Goal: Task Accomplishment & Management: Manage account settings

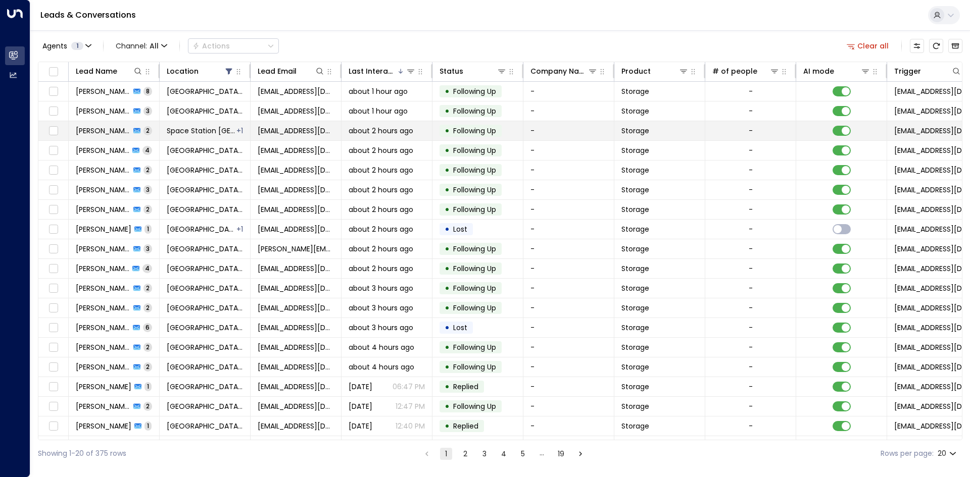
click at [116, 134] on div "Irene Lu 2" at bounding box center [114, 131] width 76 height 10
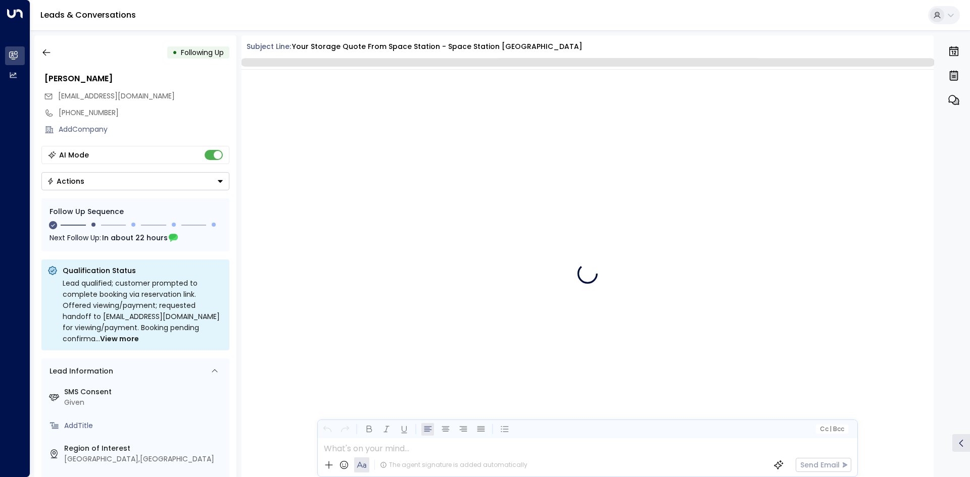
scroll to position [678, 0]
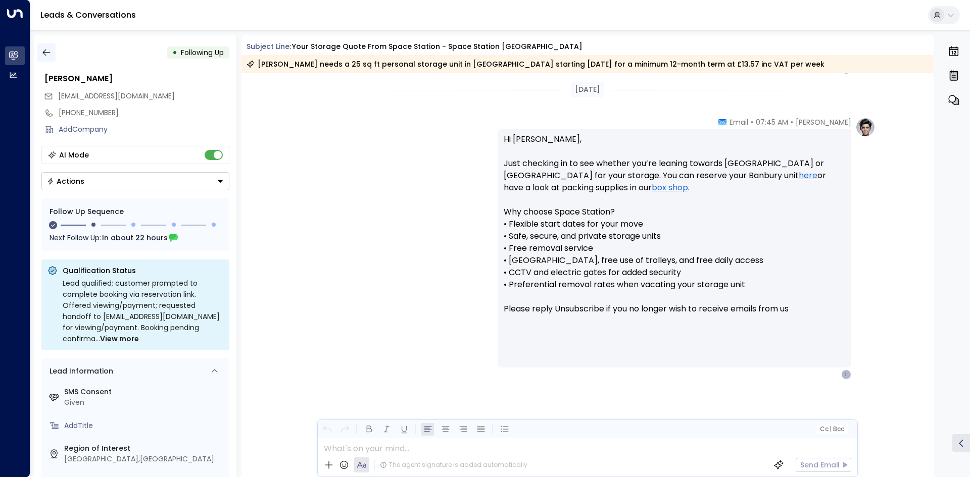
click at [50, 50] on icon "button" at bounding box center [46, 52] width 10 height 10
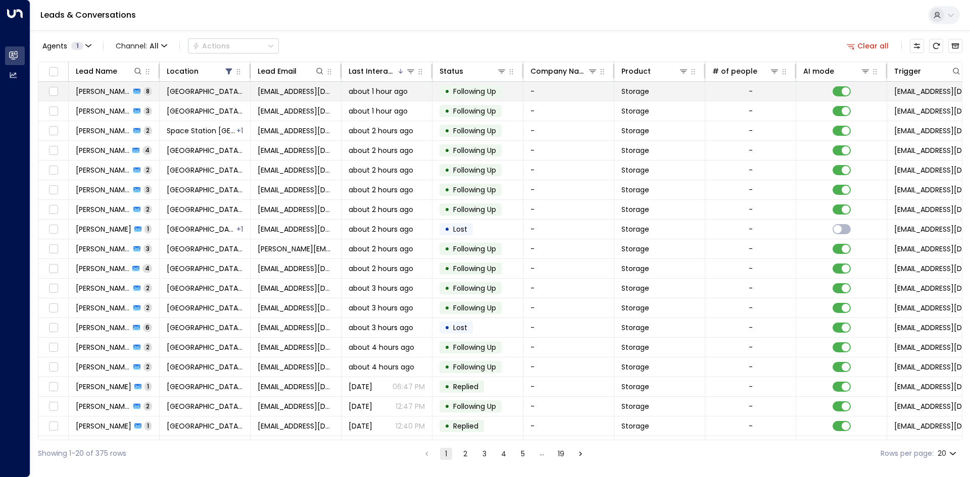
click at [145, 93] on span "8" at bounding box center [147, 91] width 9 height 9
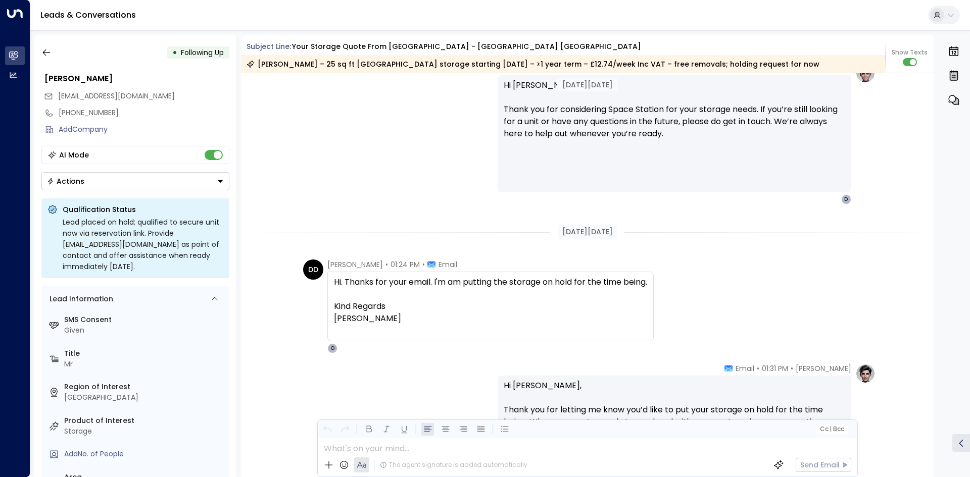
scroll to position [4385, 0]
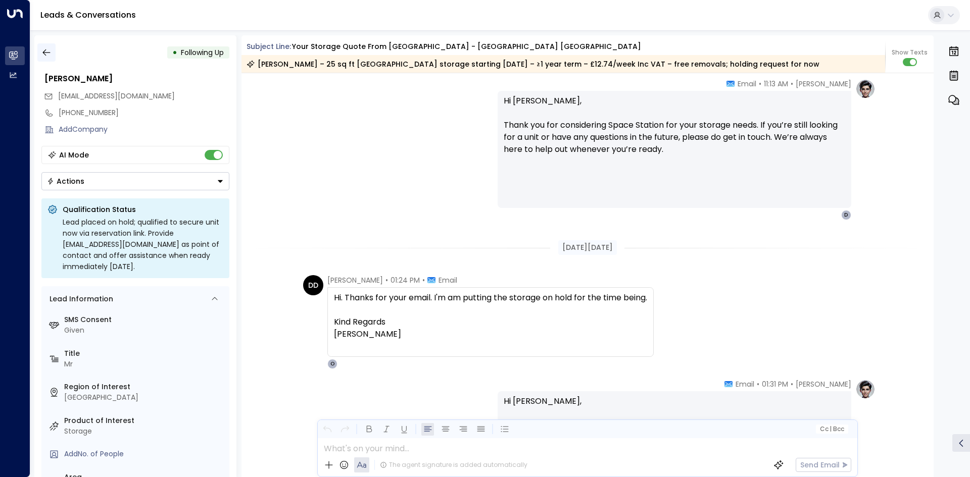
click at [43, 52] on icon "button" at bounding box center [46, 53] width 8 height 7
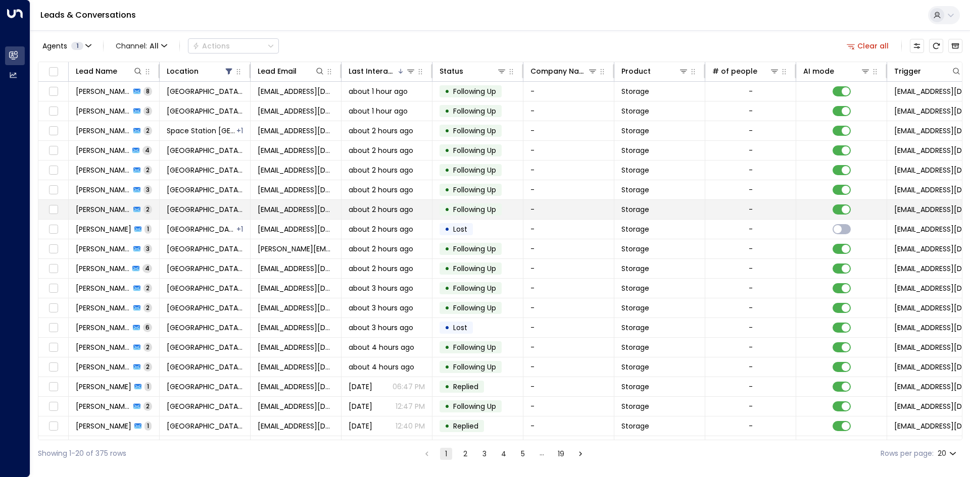
click at [132, 212] on div "Mike Watkins 2" at bounding box center [114, 210] width 76 height 10
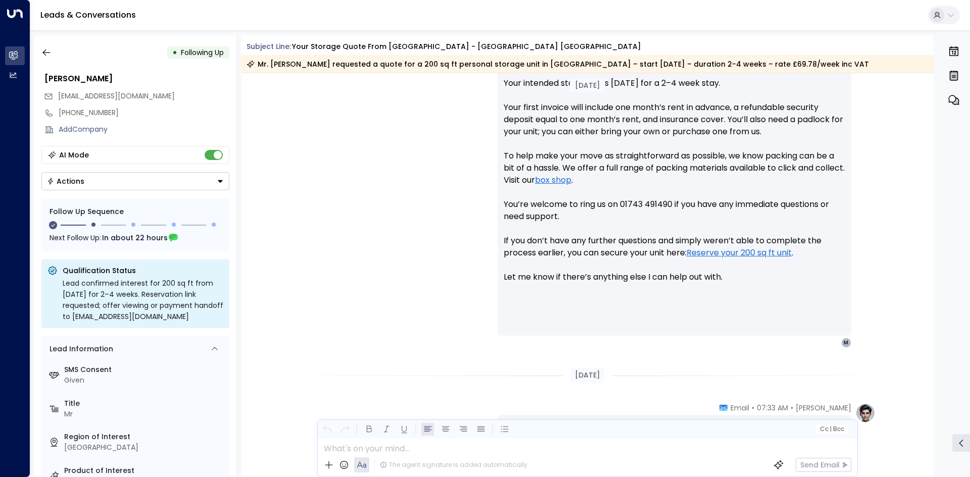
scroll to position [561, 0]
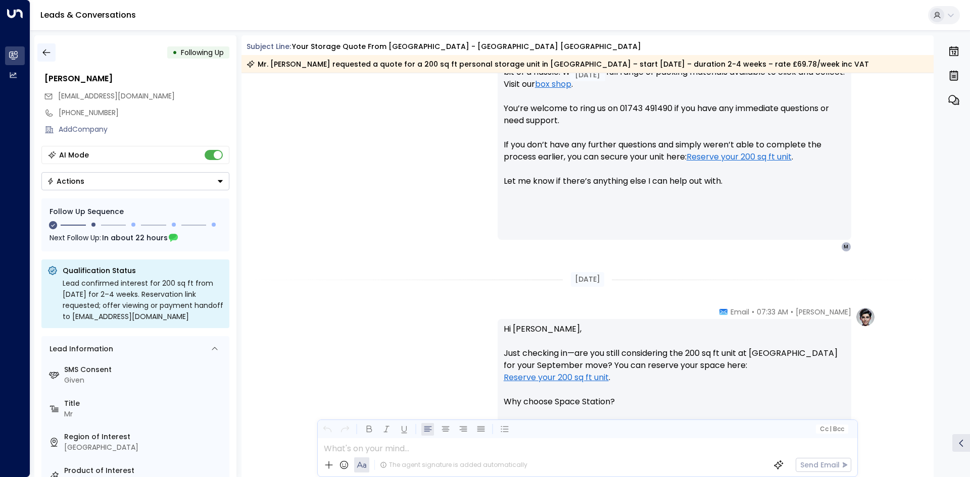
click at [46, 47] on icon "button" at bounding box center [46, 52] width 10 height 10
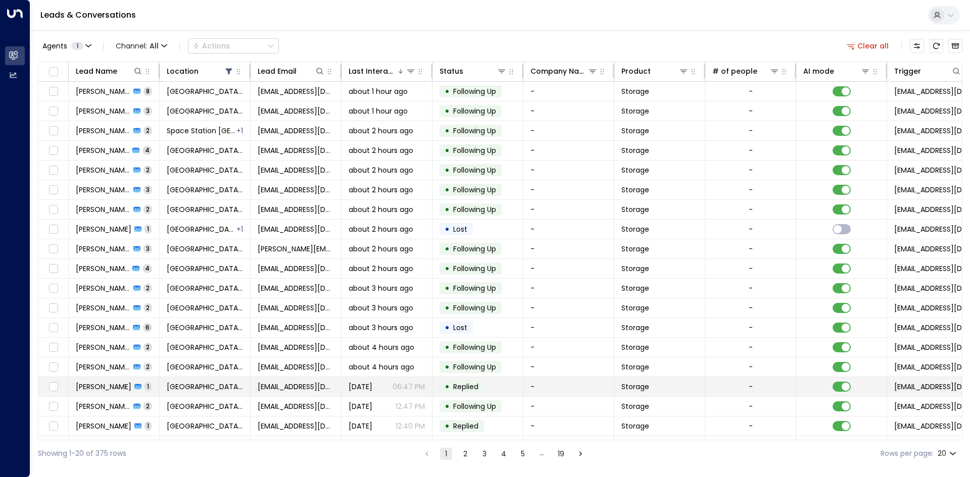
click at [327, 378] on td "jessbarber176@gmail.com" at bounding box center [296, 386] width 91 height 19
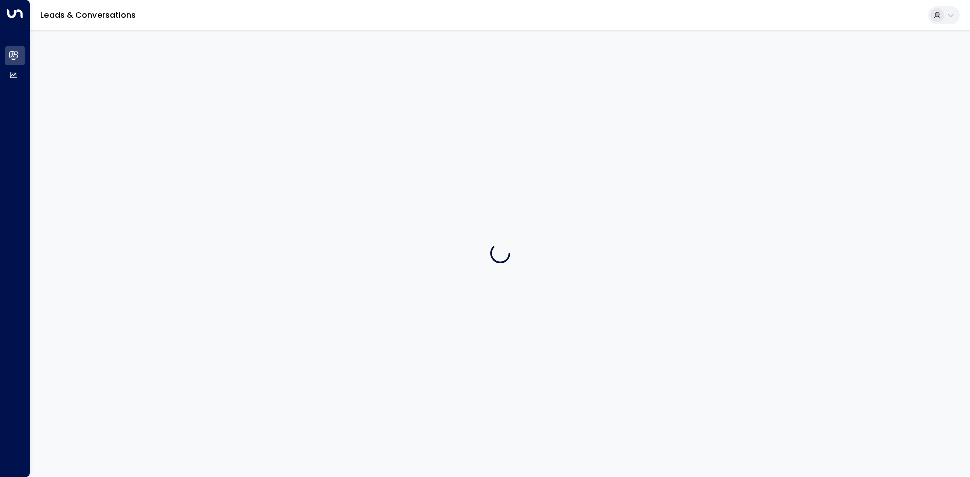
click at [327, 378] on div at bounding box center [500, 253] width 940 height 447
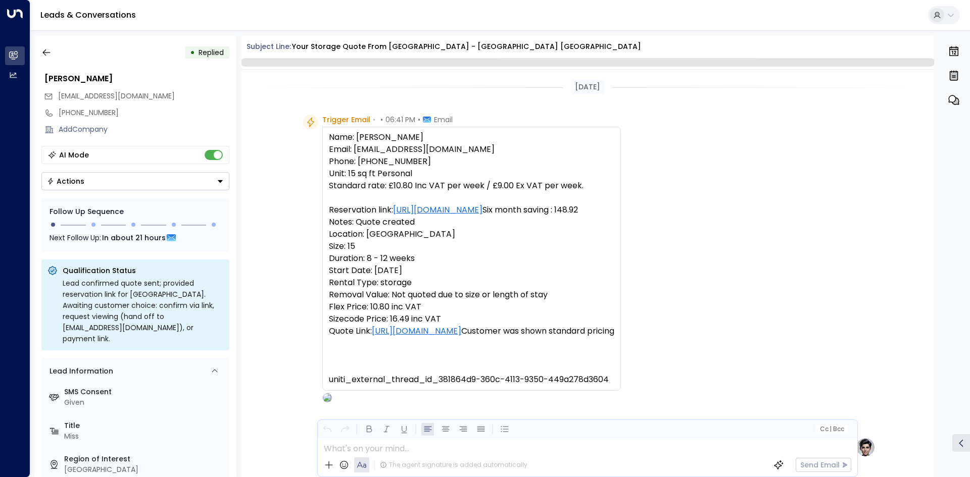
scroll to position [384, 0]
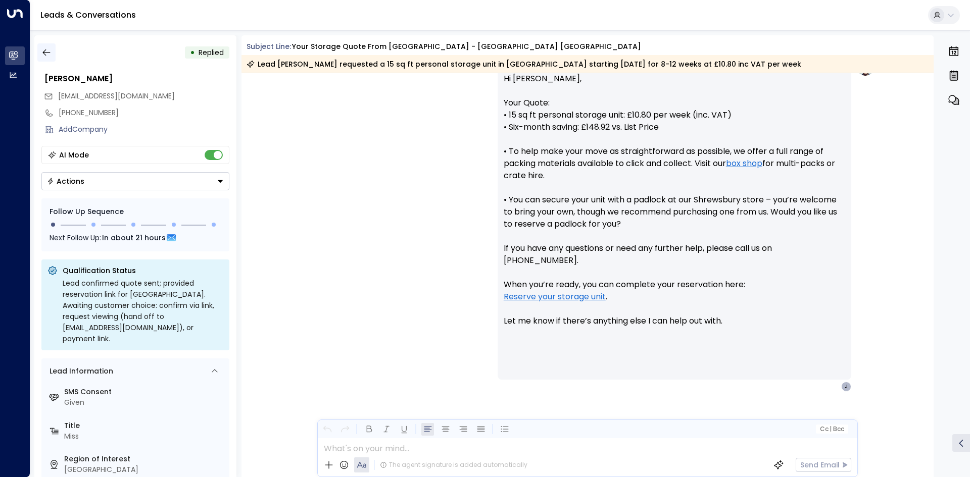
click at [46, 50] on icon "button" at bounding box center [46, 52] width 10 height 10
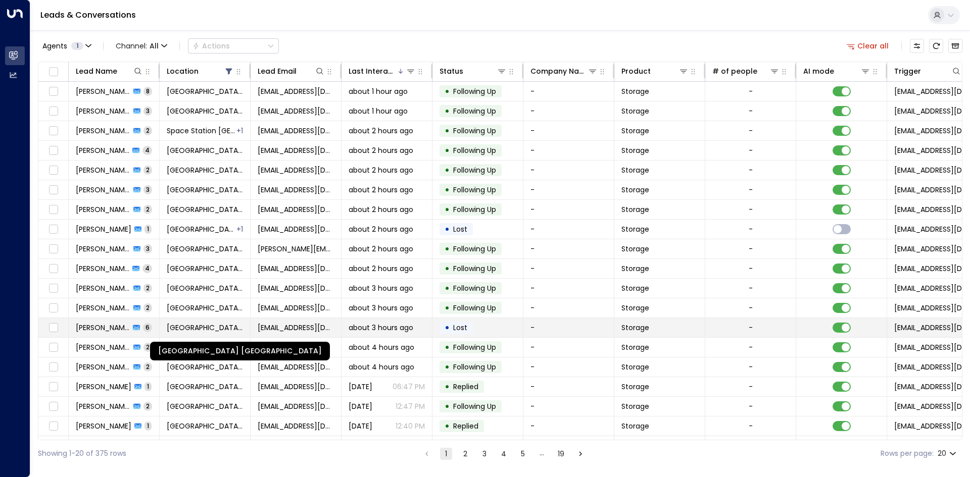
click at [229, 330] on span "Space Station Shrewsbury" at bounding box center [205, 328] width 76 height 10
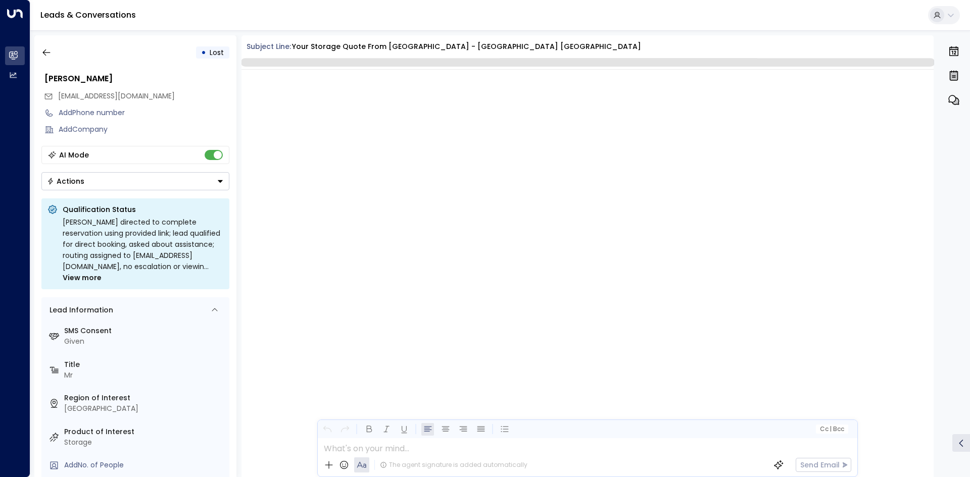
scroll to position [2282, 0]
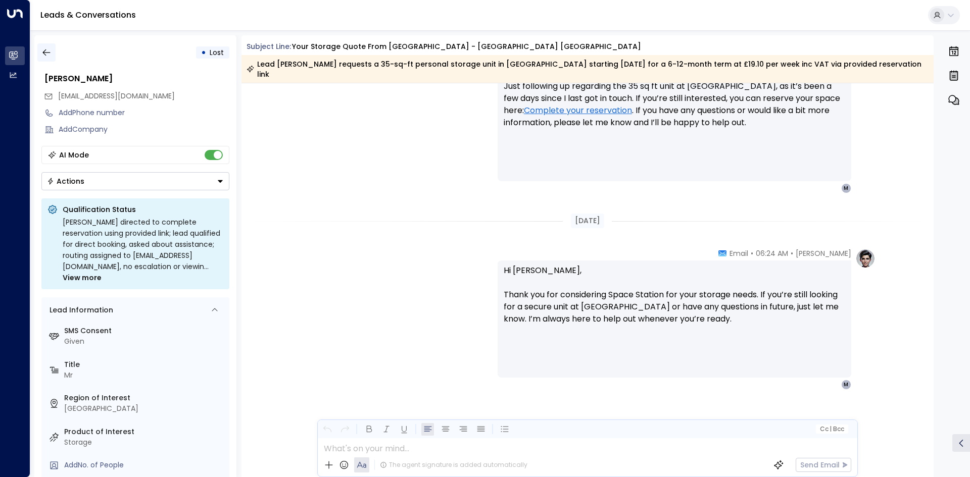
click at [40, 55] on button "button" at bounding box center [46, 52] width 18 height 18
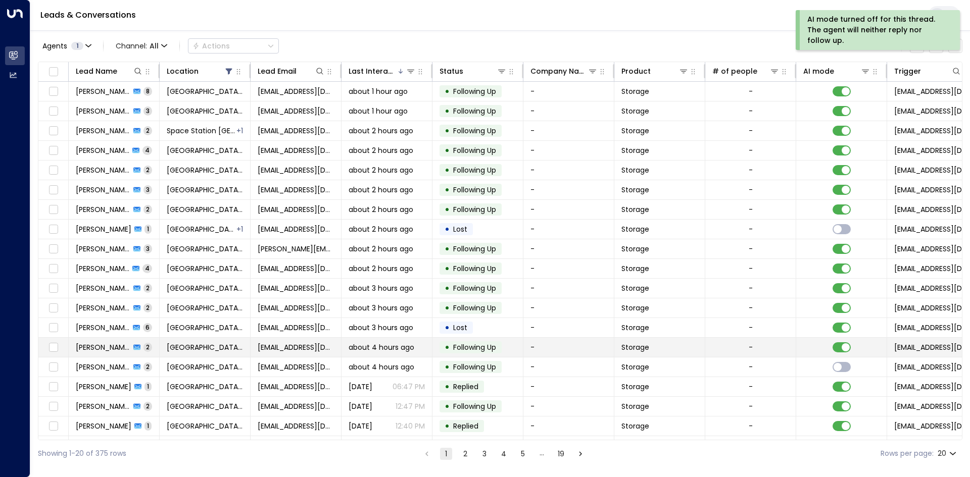
click at [131, 352] on div "John Meredith 2" at bounding box center [114, 348] width 76 height 10
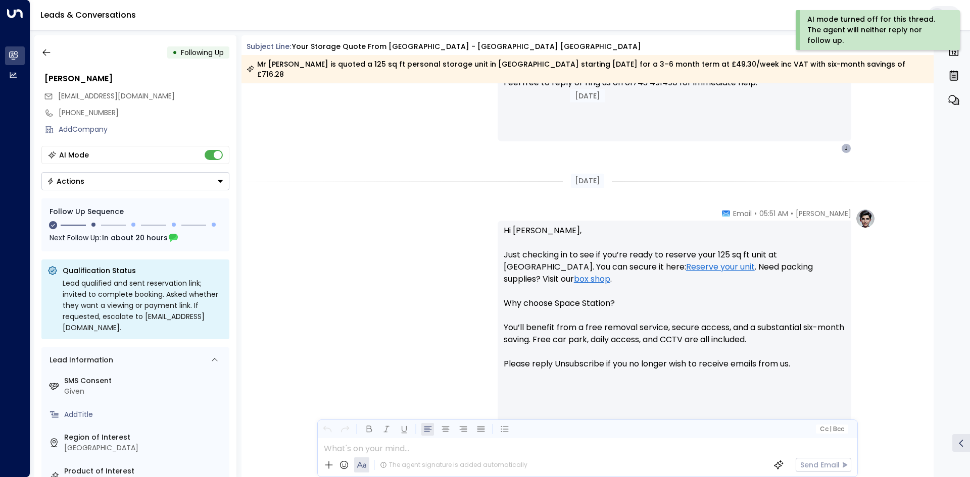
scroll to position [712, 0]
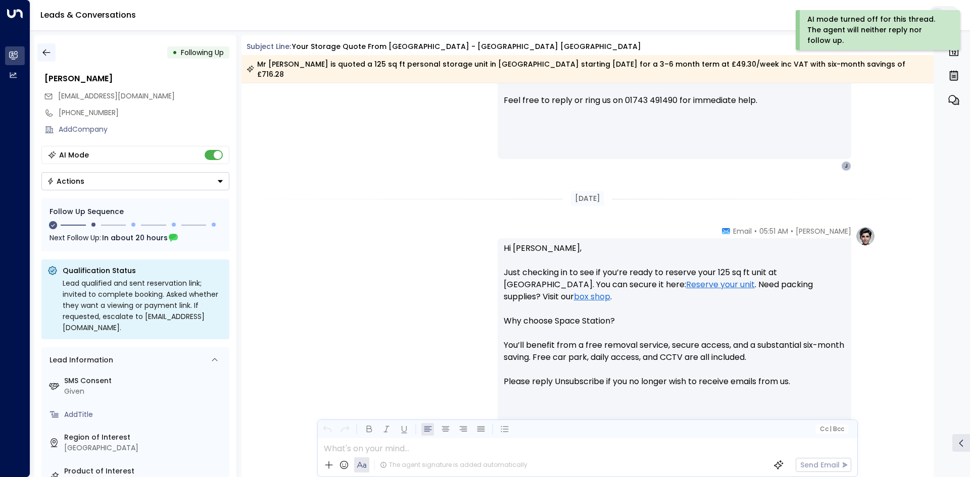
click at [48, 49] on button "button" at bounding box center [46, 52] width 18 height 18
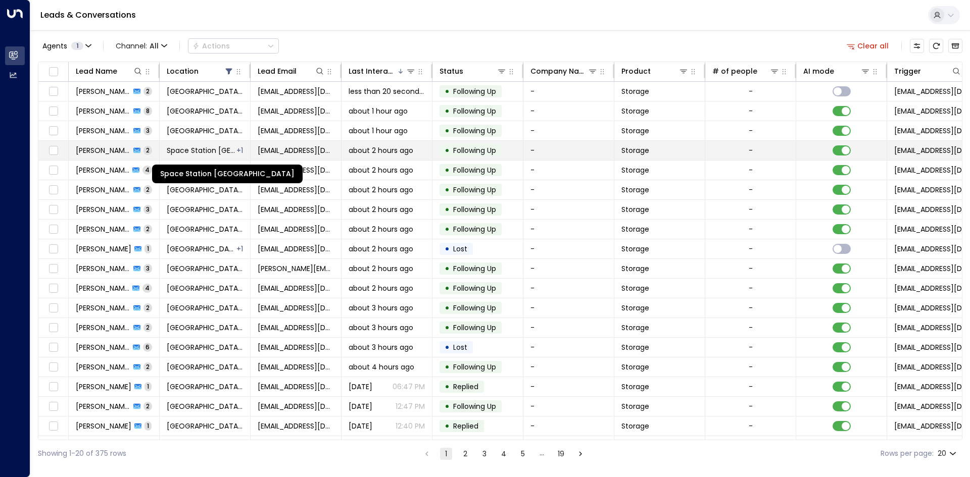
click at [218, 152] on span "Space Station Banbury" at bounding box center [201, 151] width 69 height 10
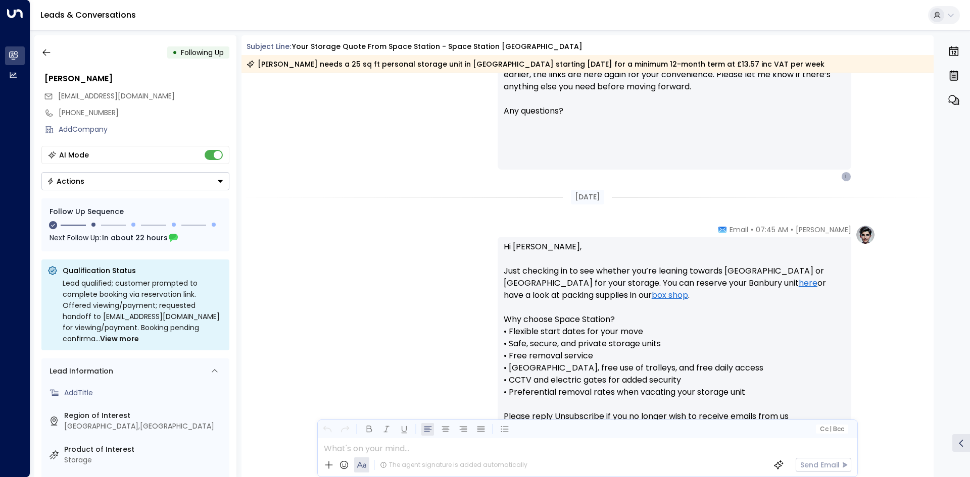
scroll to position [51, 0]
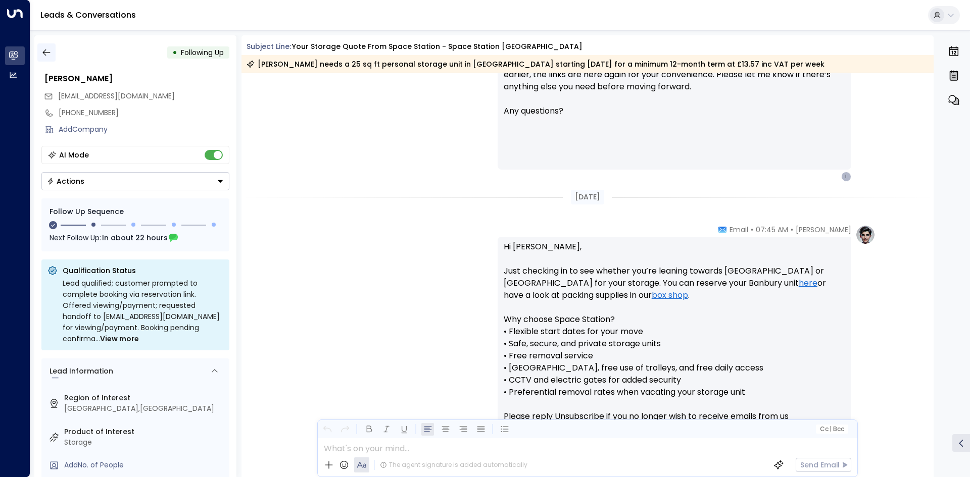
click at [47, 59] on button "button" at bounding box center [46, 52] width 18 height 18
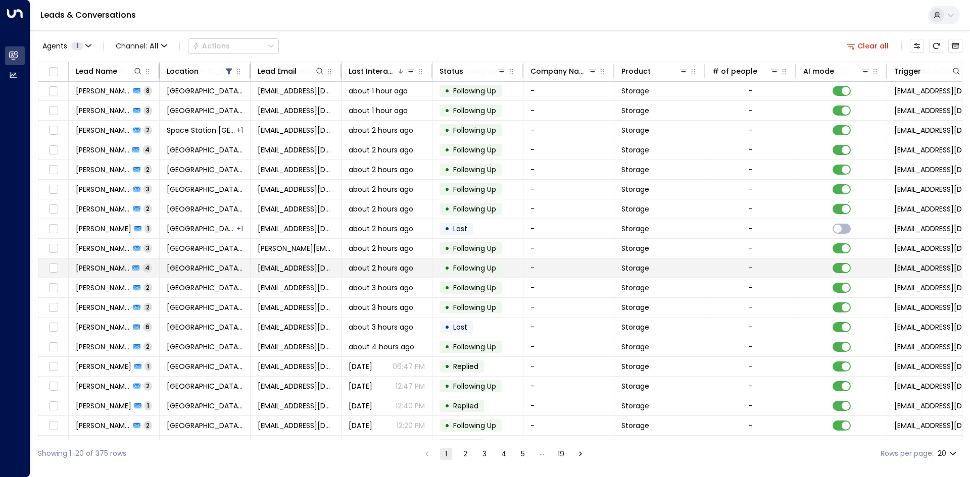
scroll to position [39, 0]
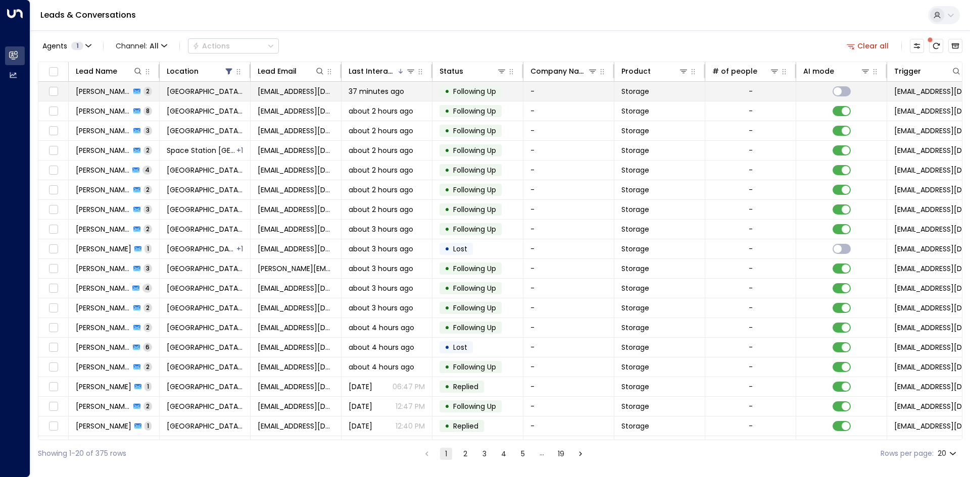
click at [600, 95] on td "-" at bounding box center [568, 91] width 91 height 19
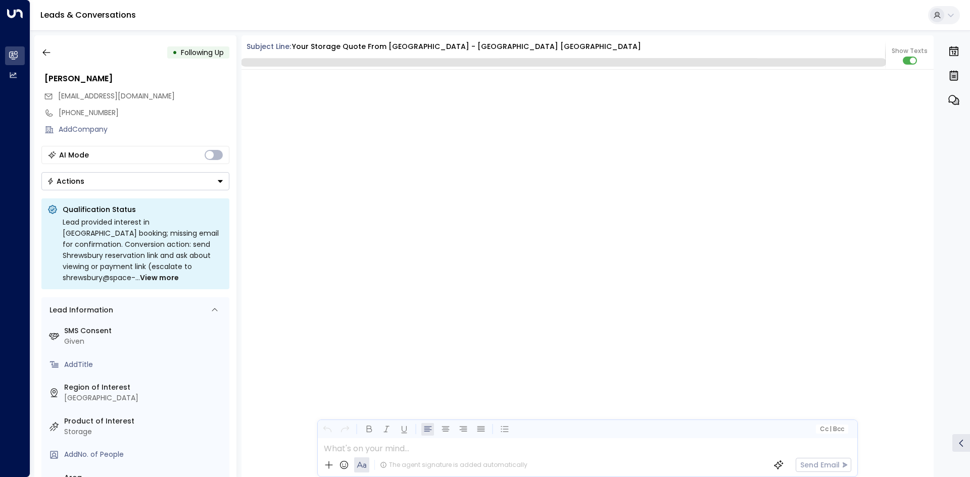
scroll to position [1351, 0]
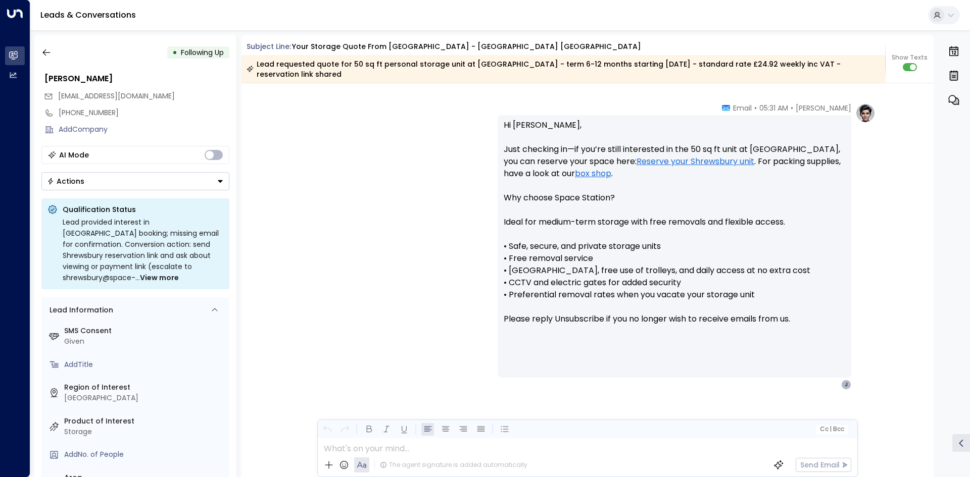
click at [119, 192] on div "• Following Up John Madeup test@live.com +447000000000 Add Company AI Mode Acti…" at bounding box center [135, 256] width 202 height 442
click at [133, 190] on button "Actions" at bounding box center [135, 181] width 188 height 18
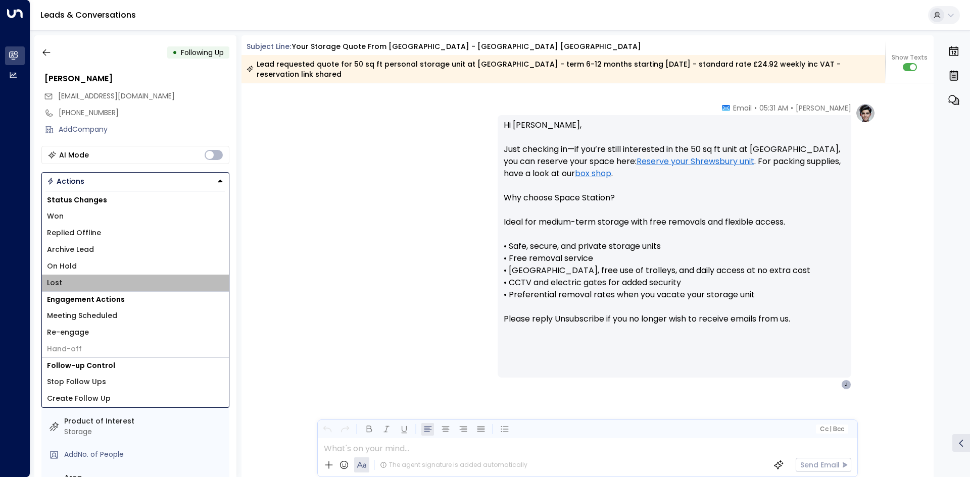
click at [87, 285] on li "Lost" at bounding box center [135, 283] width 187 height 17
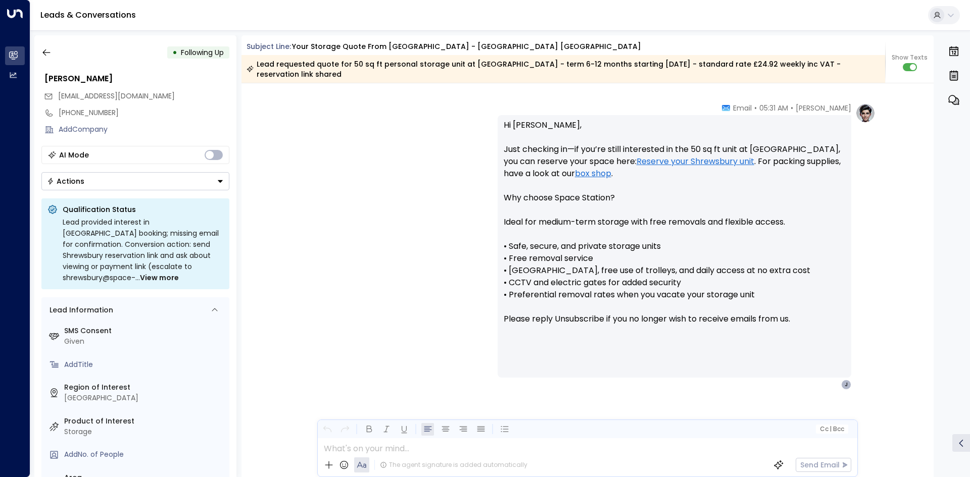
click at [99, 189] on button "Actions" at bounding box center [135, 181] width 188 height 18
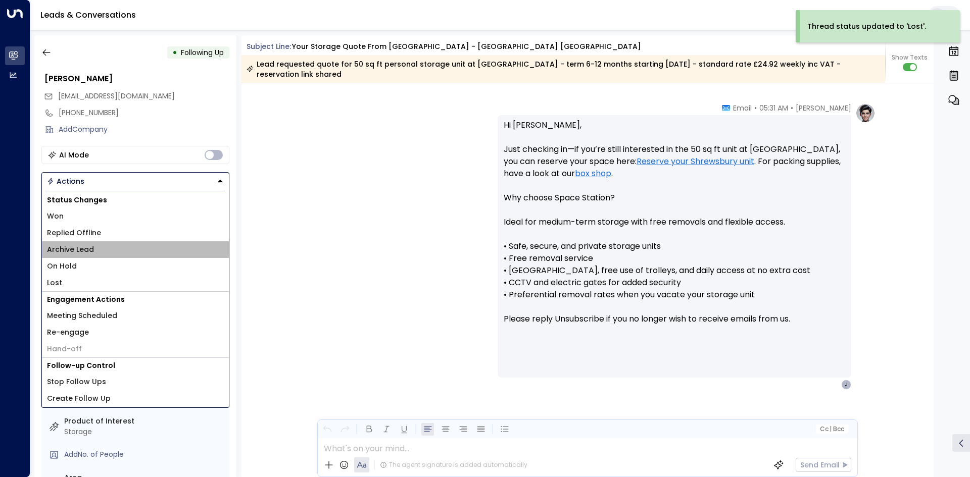
click at [86, 253] on span "Archive Lead" at bounding box center [70, 250] width 47 height 11
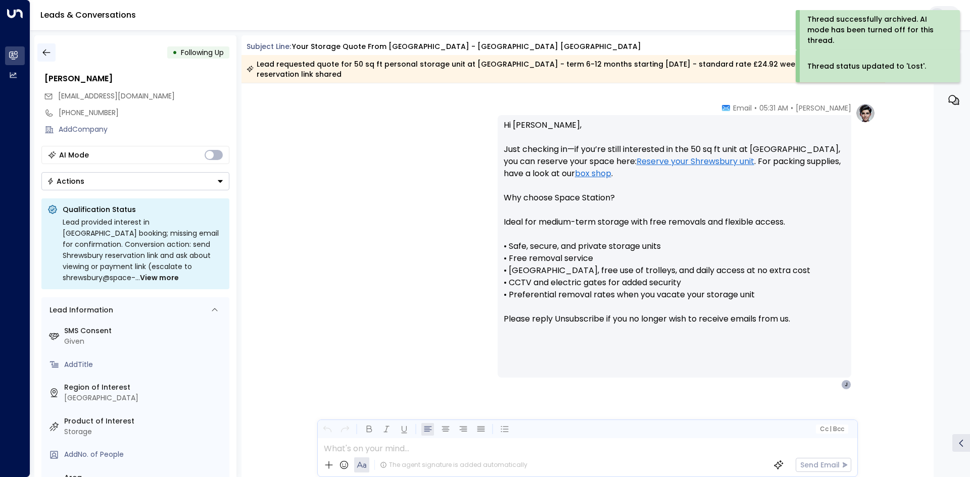
click at [44, 55] on icon "button" at bounding box center [46, 52] width 10 height 10
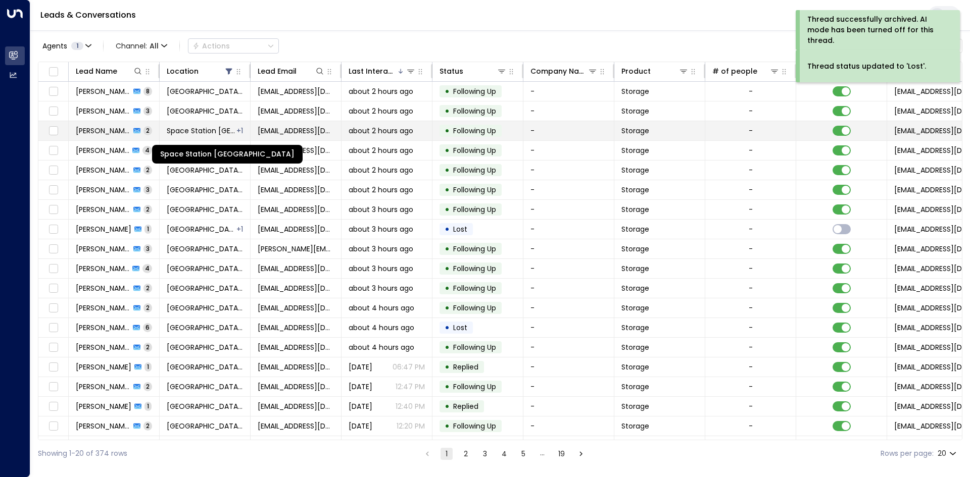
click at [220, 130] on span "Space Station Banbury" at bounding box center [201, 131] width 69 height 10
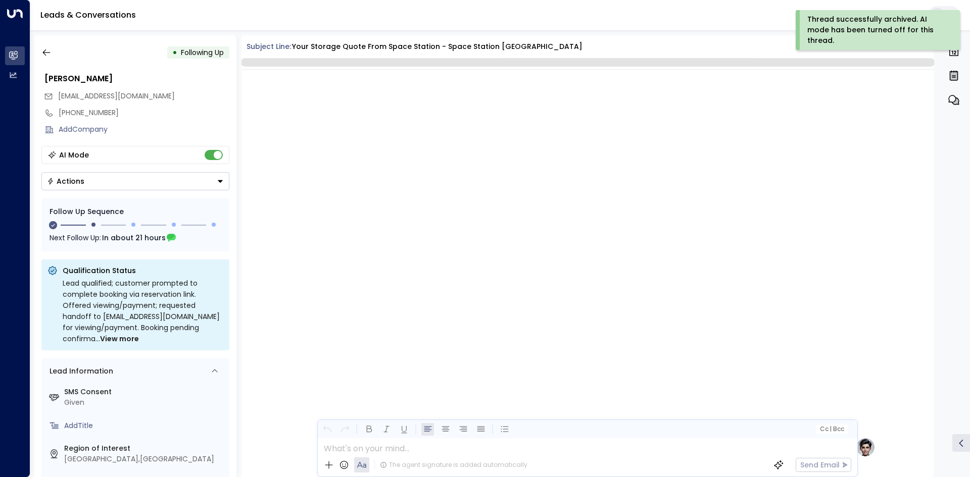
scroll to position [678, 0]
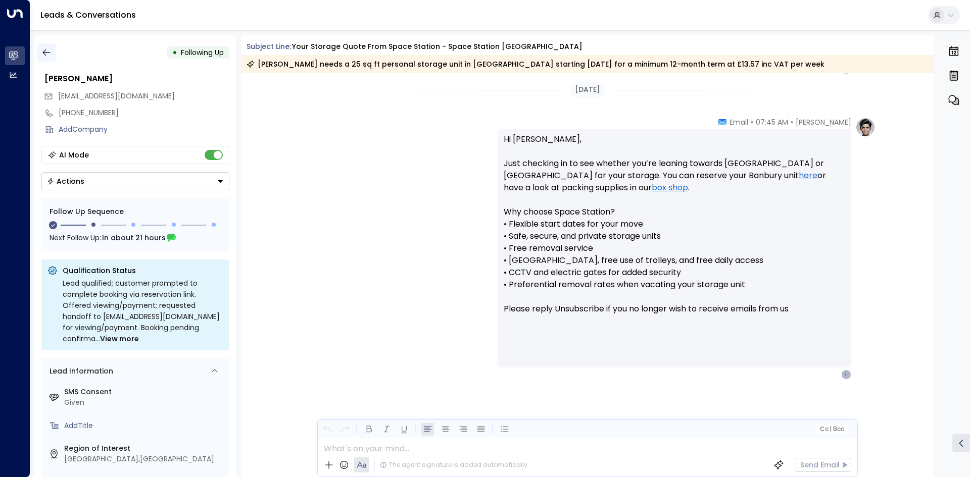
click at [54, 53] on button "button" at bounding box center [46, 52] width 18 height 18
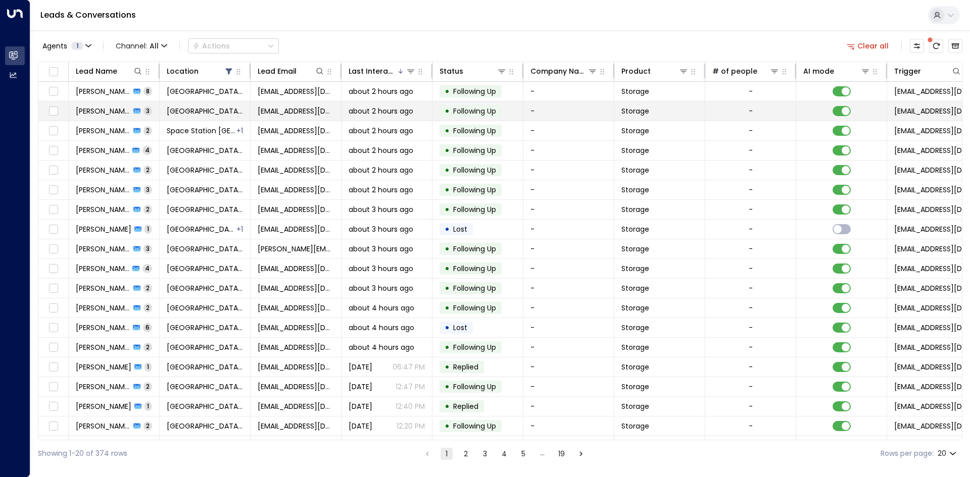
click at [114, 115] on div "Rich Davis 3" at bounding box center [114, 111] width 76 height 10
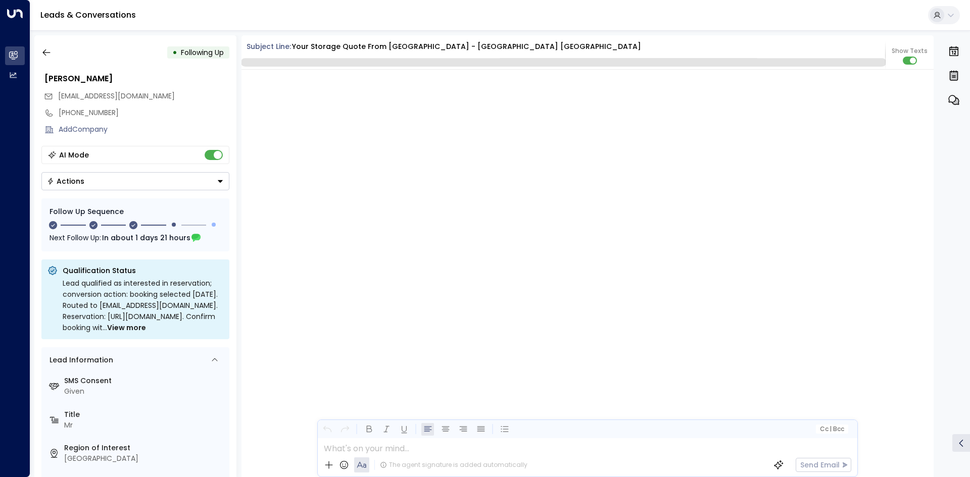
scroll to position [1224, 0]
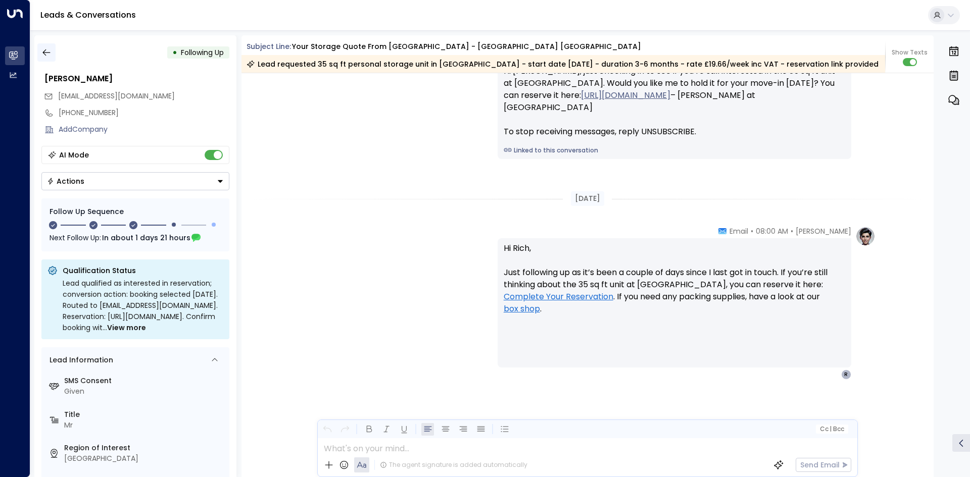
click at [52, 58] on button "button" at bounding box center [46, 52] width 18 height 18
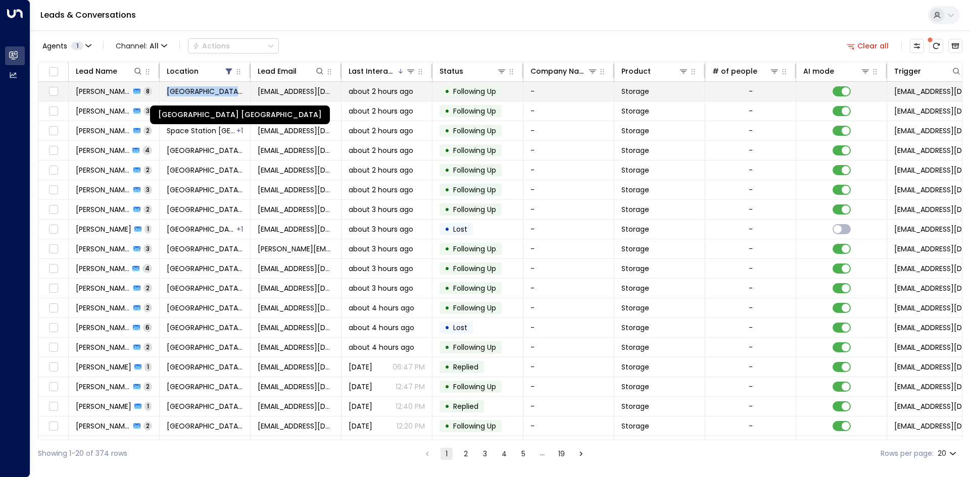
drag, startPoint x: 148, startPoint y: 94, endPoint x: 243, endPoint y: 93, distance: 95.0
click at [243, 93] on tr "Daryl Docksey 8 Space Station Shrewsbury Daryldocksey@gmail.com about 2 hours a…" at bounding box center [599, 92] width 1122 height 20
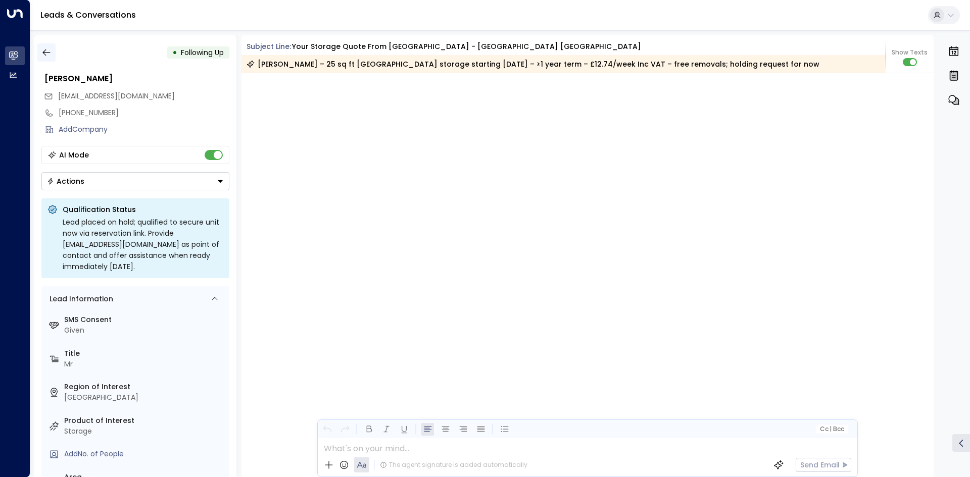
scroll to position [5687, 0]
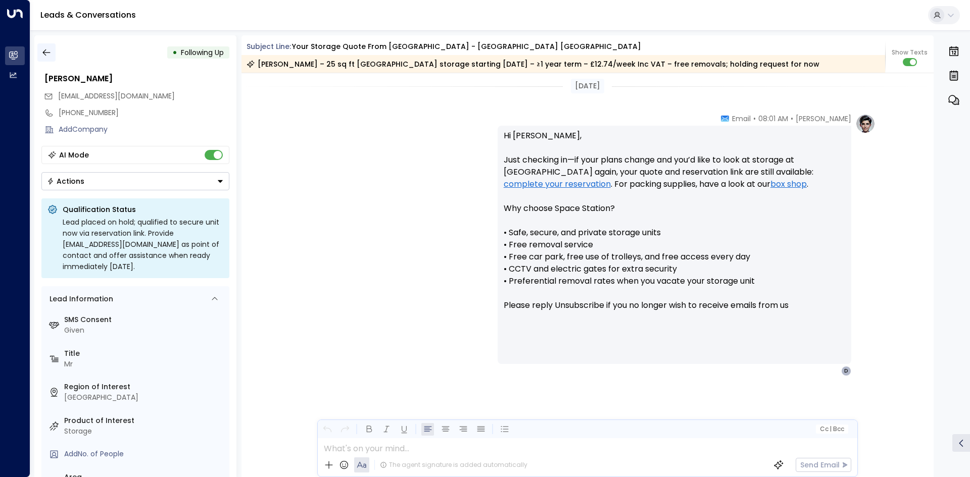
click at [44, 53] on icon "button" at bounding box center [46, 52] width 10 height 10
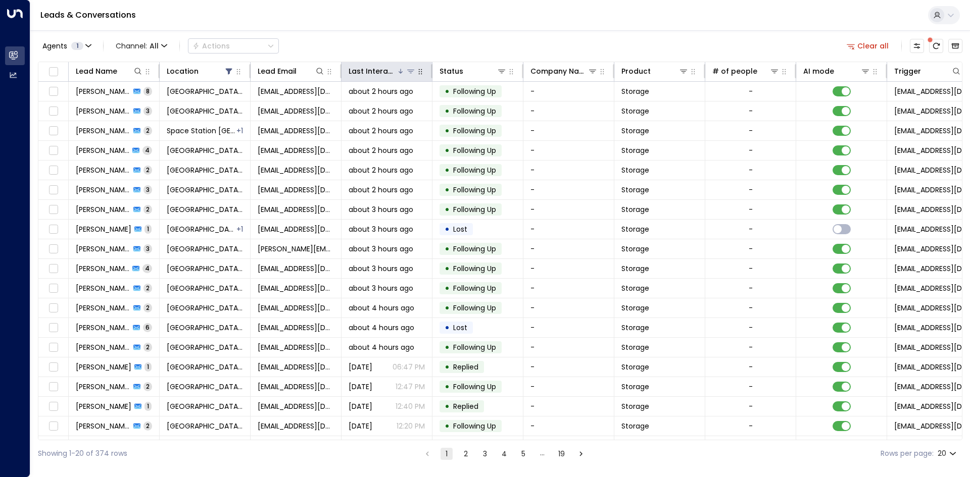
click at [409, 71] on icon at bounding box center [411, 71] width 8 height 8
click at [400, 71] on icon at bounding box center [401, 71] width 6 height 6
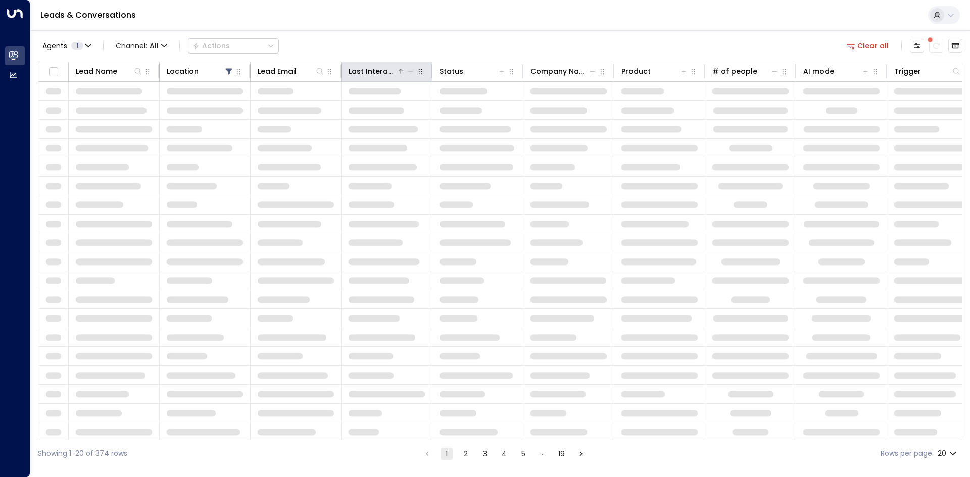
click at [400, 71] on icon at bounding box center [401, 71] width 6 height 6
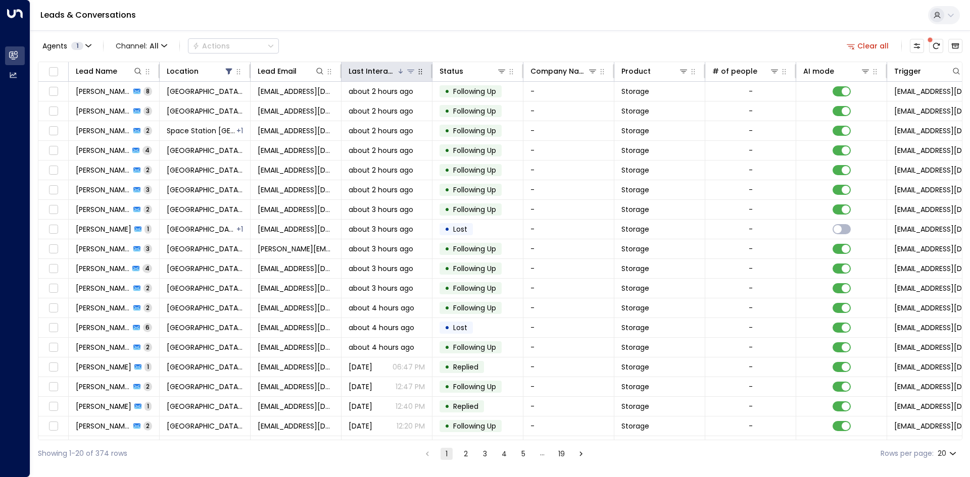
click at [400, 71] on icon at bounding box center [401, 71] width 6 height 6
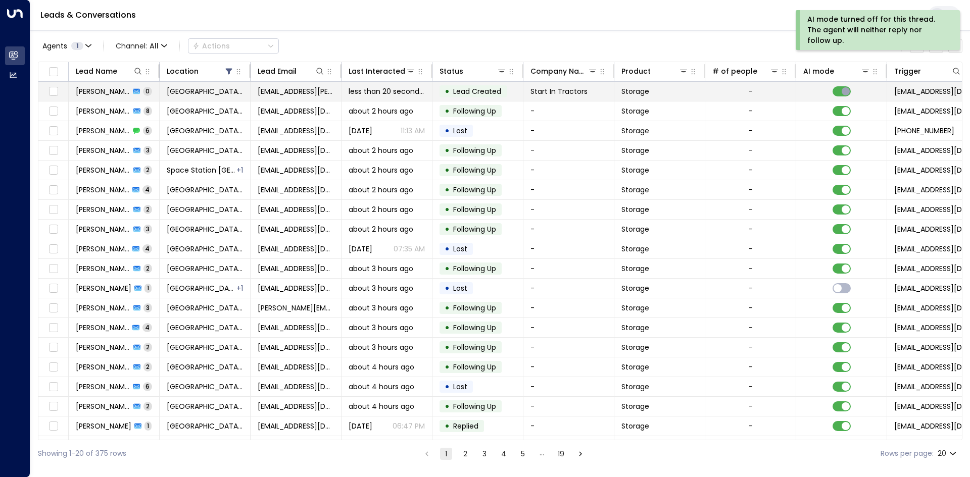
click at [799, 94] on td at bounding box center [841, 91] width 91 height 19
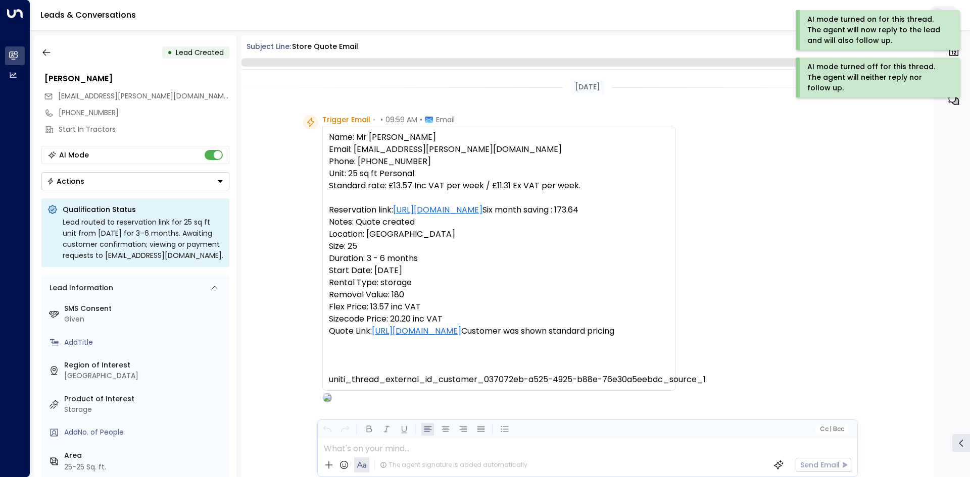
scroll to position [51, 0]
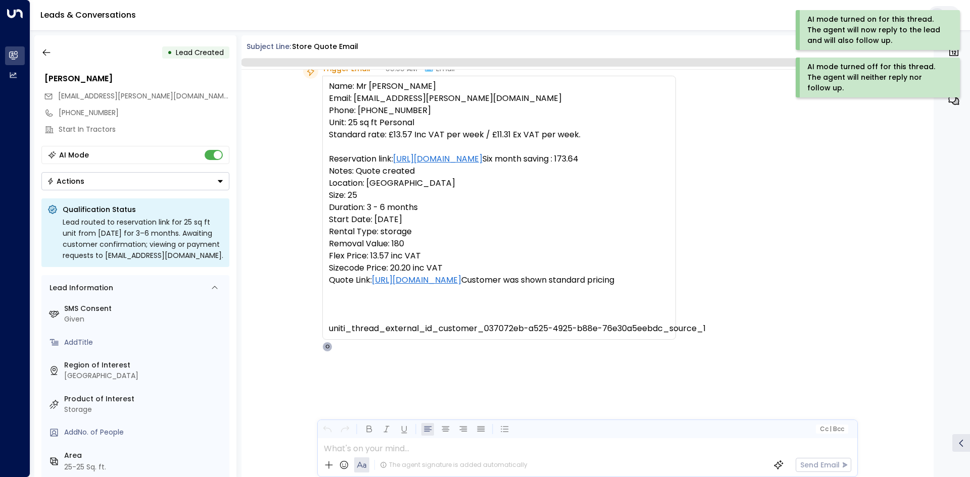
click at [110, 187] on button "Actions" at bounding box center [135, 181] width 188 height 18
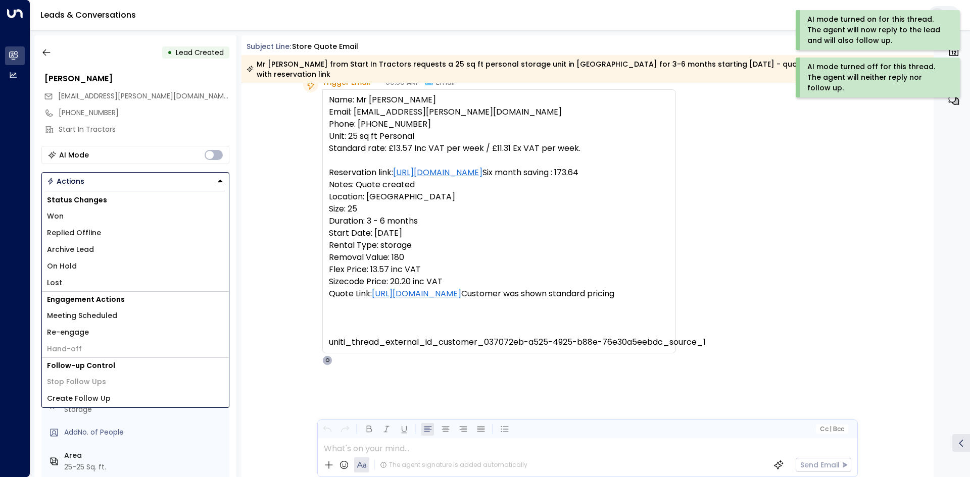
click at [79, 263] on li "On Hold" at bounding box center [135, 266] width 187 height 17
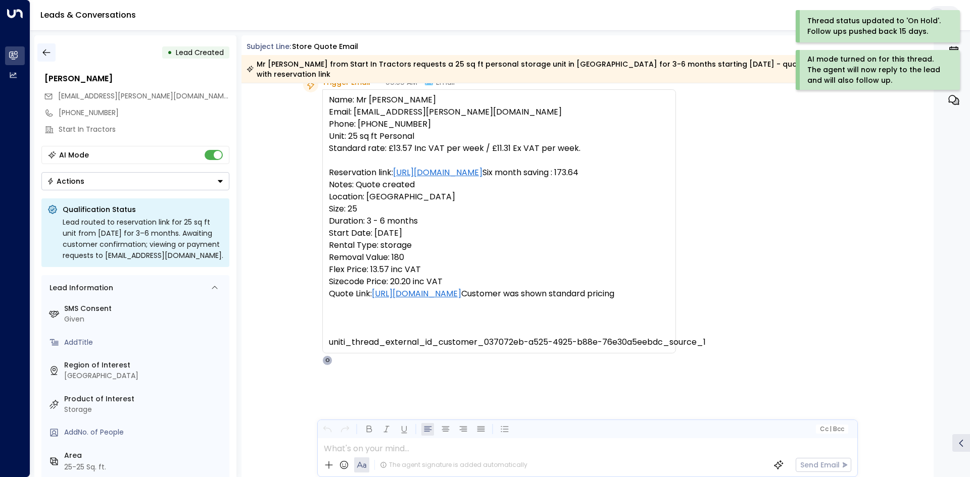
click at [45, 51] on icon "button" at bounding box center [46, 52] width 10 height 10
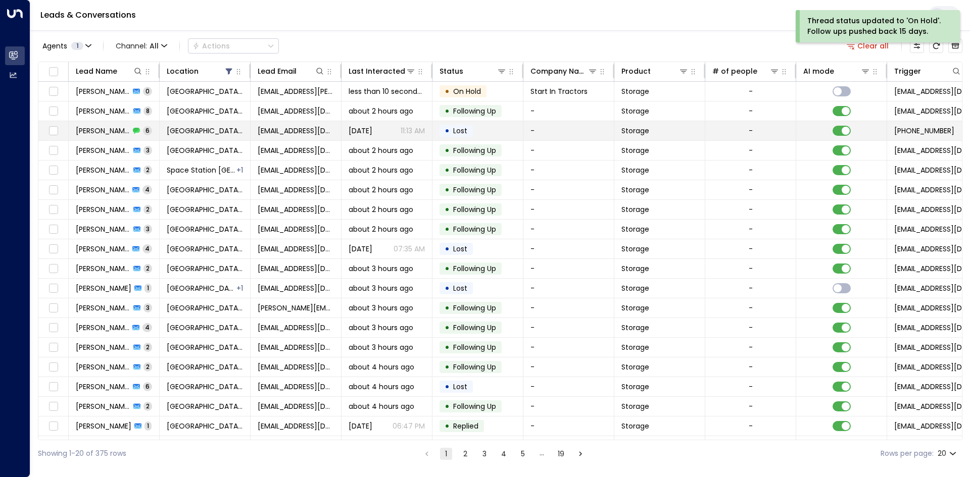
click at [335, 128] on td "Daryldocksey@gmail.com" at bounding box center [296, 130] width 91 height 19
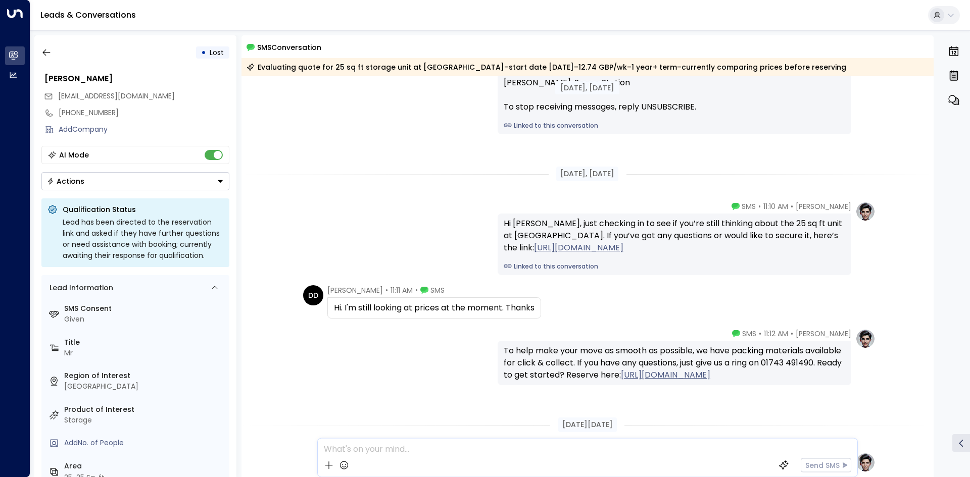
scroll to position [202, 0]
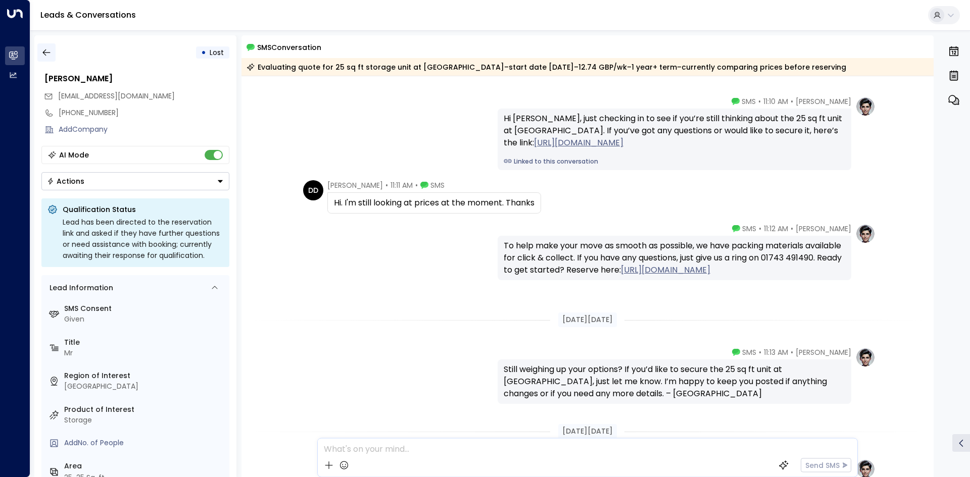
click at [50, 52] on icon "button" at bounding box center [46, 52] width 10 height 10
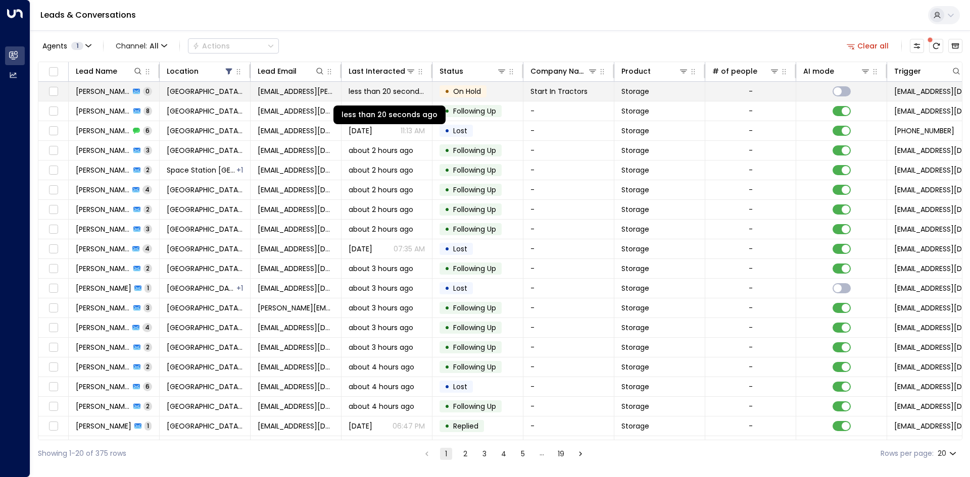
click at [349, 92] on span "less than 20 seconds ago" at bounding box center [387, 91] width 76 height 10
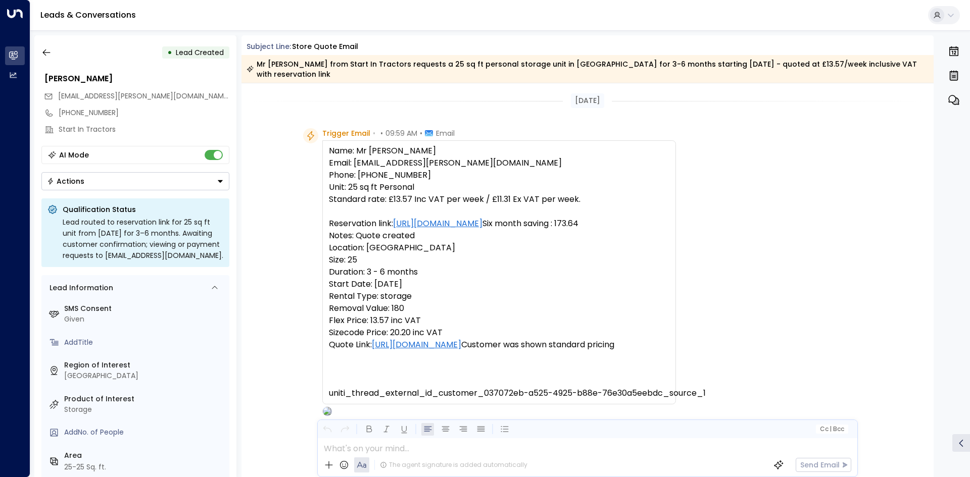
scroll to position [65, 0]
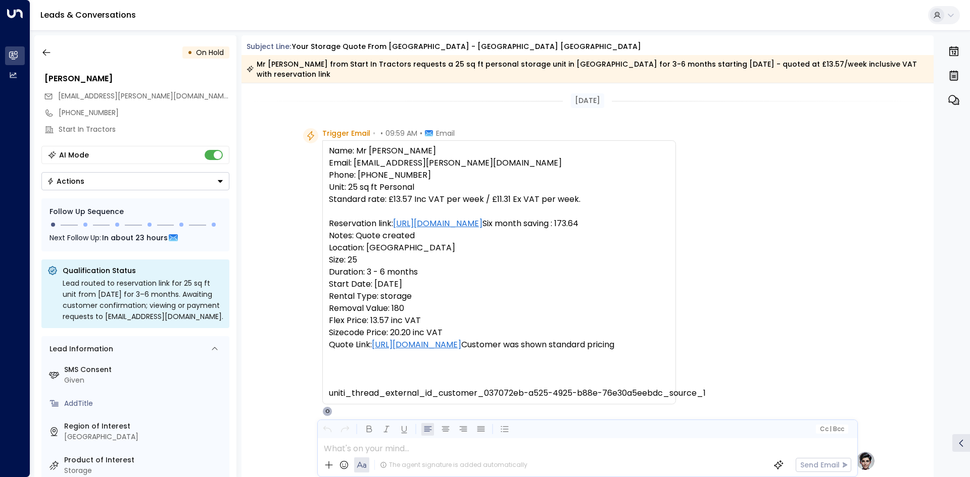
scroll to position [422, 0]
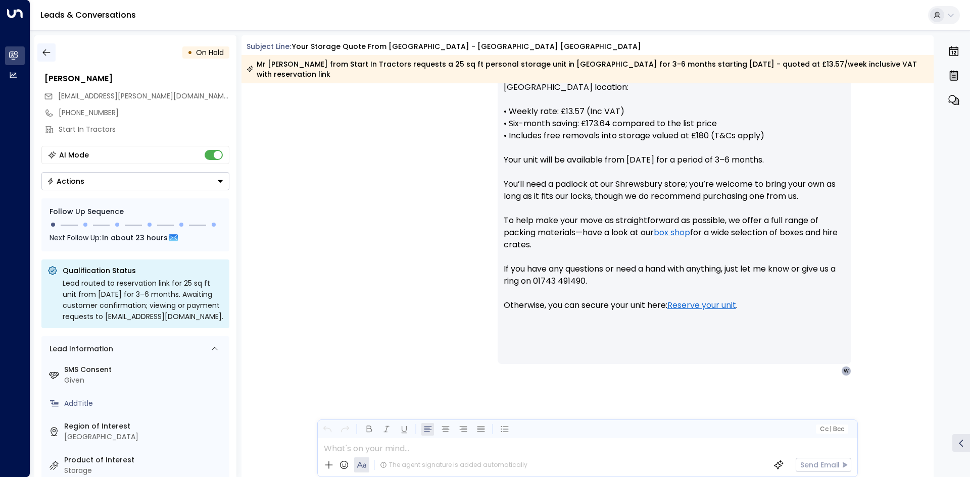
click at [47, 53] on icon "button" at bounding box center [46, 53] width 8 height 7
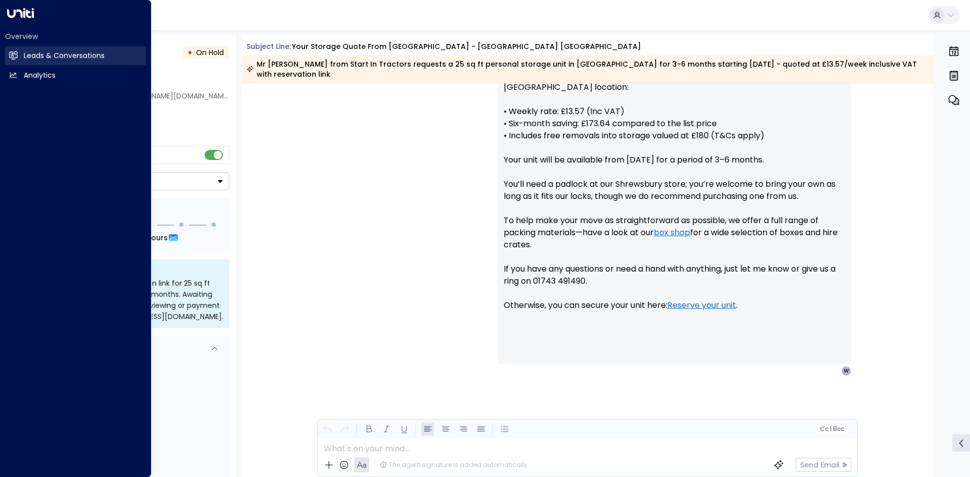
click at [12, 57] on icon at bounding box center [14, 55] width 8 height 6
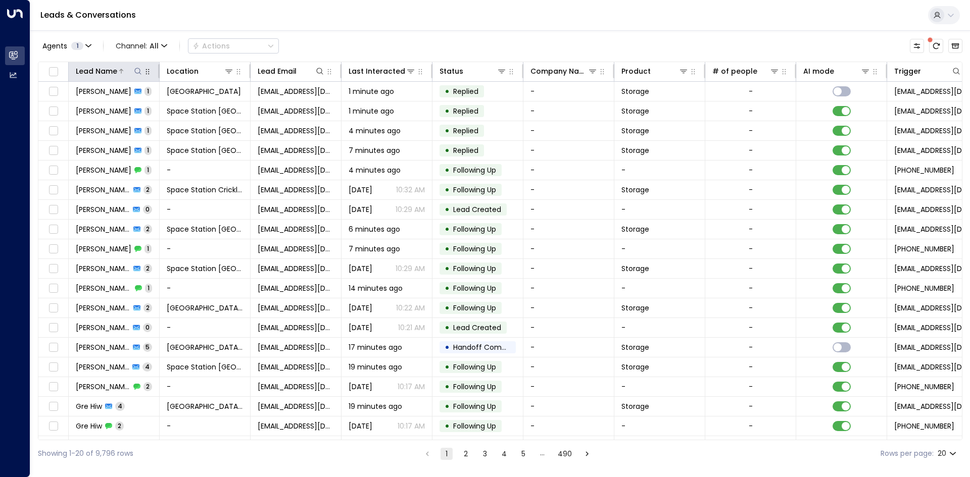
click at [138, 71] on icon at bounding box center [138, 71] width 8 height 8
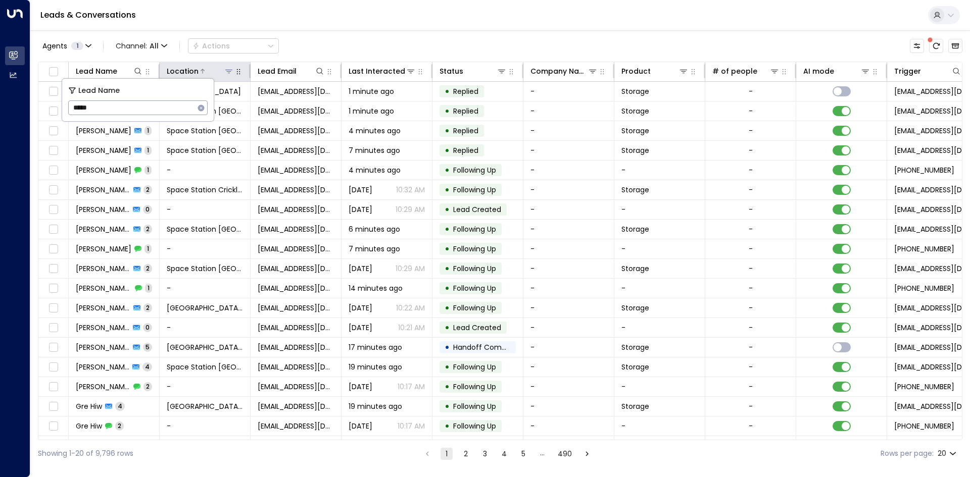
type input "*****"
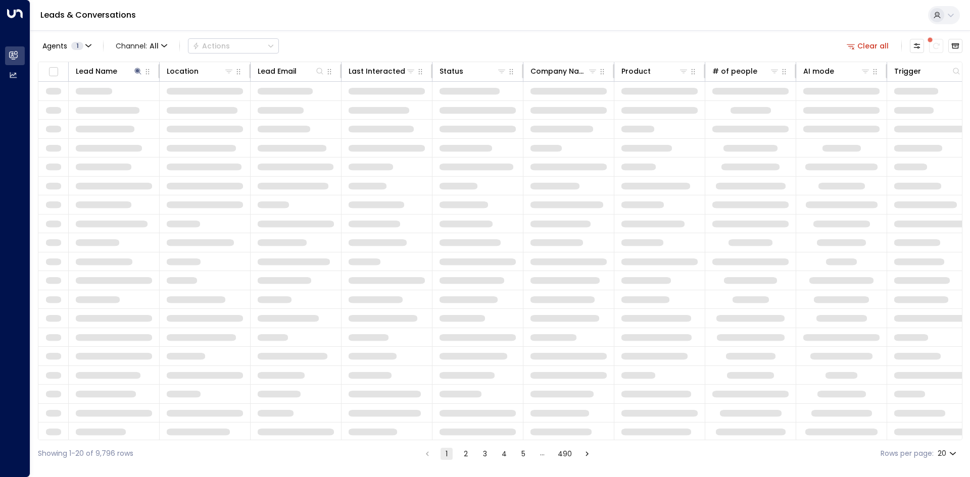
click at [298, 32] on div "Agents 1 Channel: All Actions Clear all Lead Name Location Lead Email Last Inte…" at bounding box center [500, 248] width 925 height 437
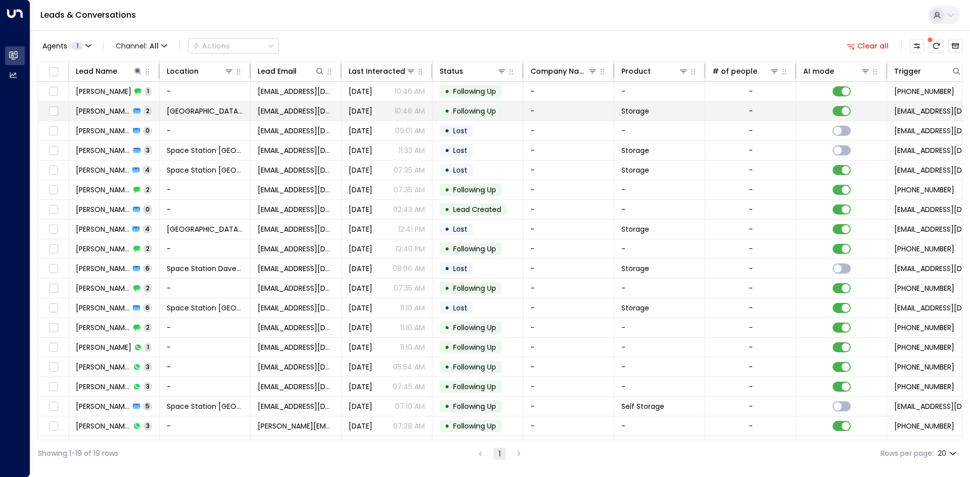
click at [271, 104] on td "[EMAIL_ADDRESS][DOMAIN_NAME]" at bounding box center [296, 111] width 91 height 19
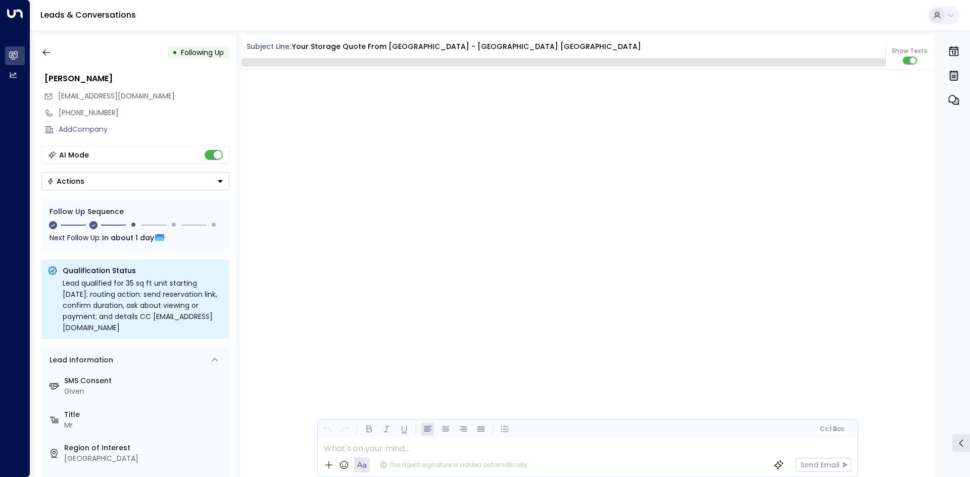
scroll to position [916, 0]
